Goal: Task Accomplishment & Management: Use online tool/utility

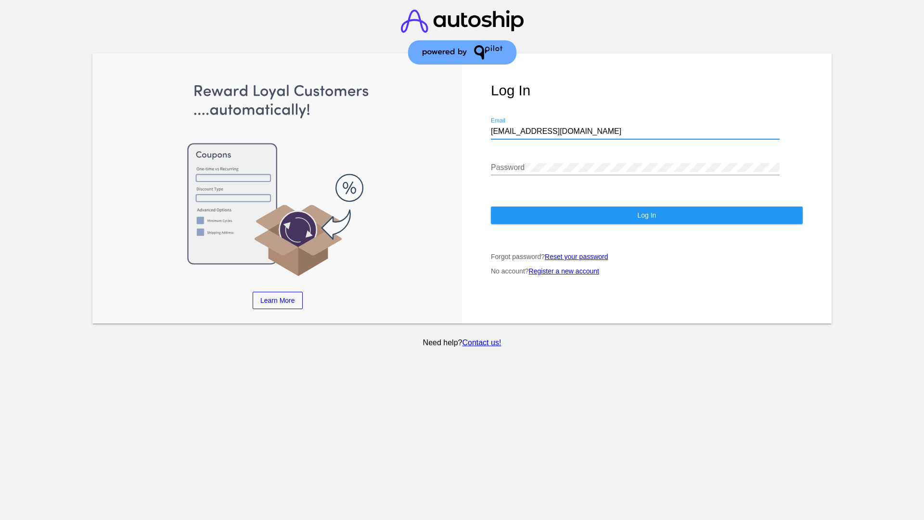
type input "[EMAIL_ADDRESS][DOMAIN_NAME]"
click at [646, 215] on span "Log In" at bounding box center [646, 215] width 19 height 8
